Goal: Information Seeking & Learning: Learn about a topic

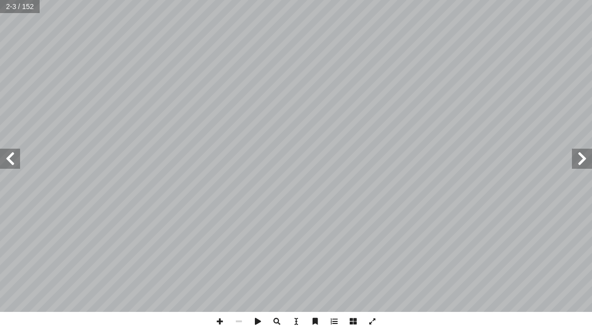
click at [587, 168] on span at bounding box center [582, 159] width 20 height 20
click at [3, 162] on span at bounding box center [10, 159] width 20 height 20
click at [7, 6] on input "text" at bounding box center [20, 6] width 41 height 13
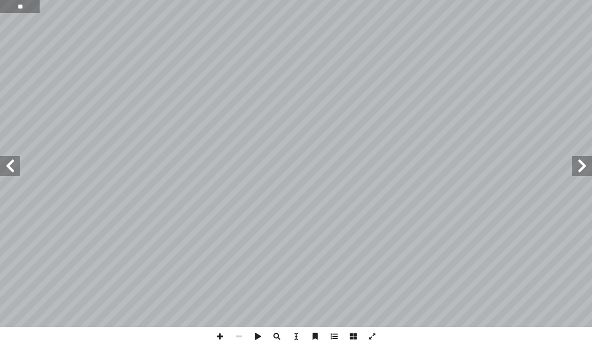
type input "**"
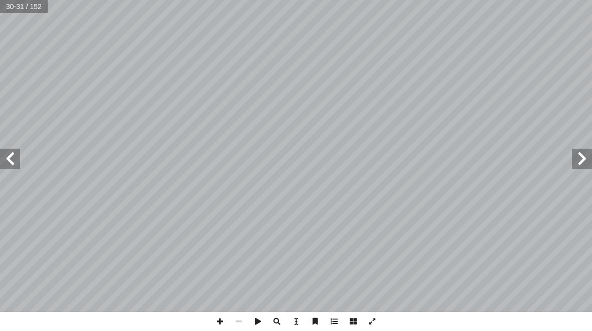
click at [588, 160] on span at bounding box center [582, 159] width 20 height 20
click at [587, 161] on span at bounding box center [582, 159] width 20 height 20
click at [580, 163] on span at bounding box center [582, 159] width 20 height 20
click at [16, 167] on span at bounding box center [10, 159] width 20 height 20
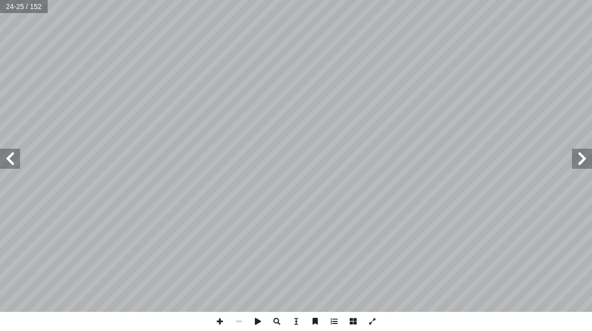
click at [16, 167] on span at bounding box center [10, 159] width 20 height 20
click at [15, 168] on span at bounding box center [10, 159] width 20 height 20
click at [15, 167] on span at bounding box center [10, 159] width 20 height 20
click at [10, 160] on span at bounding box center [10, 159] width 20 height 20
click at [581, 167] on span at bounding box center [582, 159] width 20 height 20
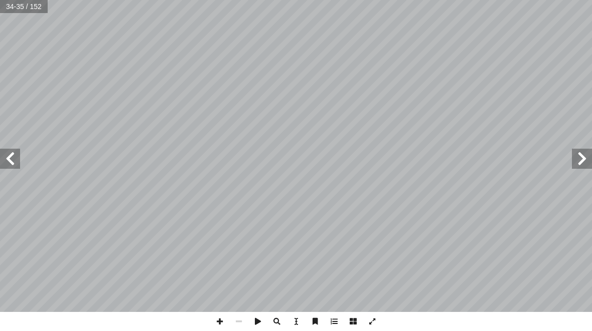
click at [576, 164] on span at bounding box center [582, 159] width 20 height 20
click at [19, 167] on span at bounding box center [10, 159] width 20 height 20
